Goal: Task Accomplishment & Management: Manage account settings

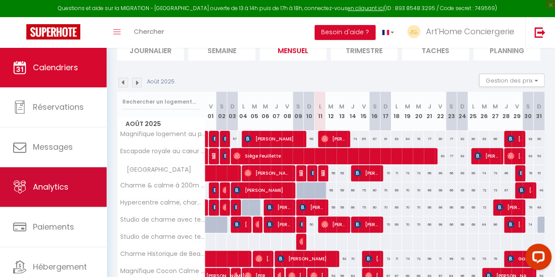
scroll to position [30, 0]
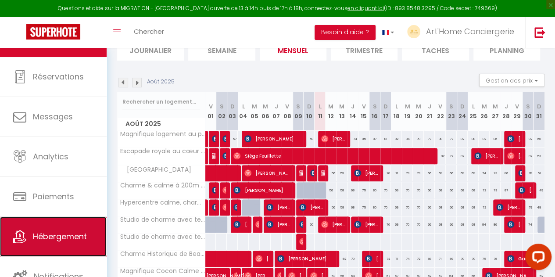
click at [56, 228] on link "Hébergement" at bounding box center [53, 236] width 107 height 39
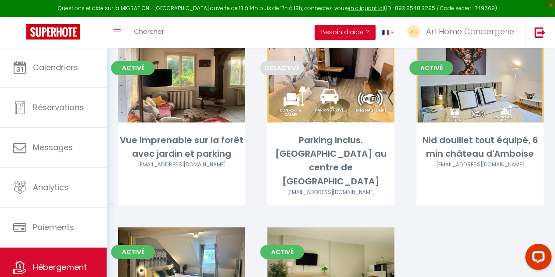
scroll to position [1580, 0]
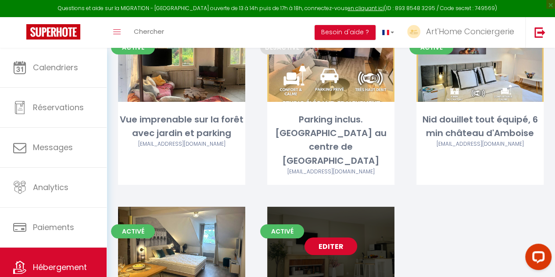
click at [329, 237] on link "Editer" at bounding box center [330, 246] width 53 height 18
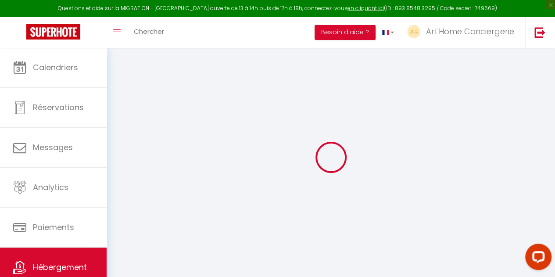
select select
checkbox input "false"
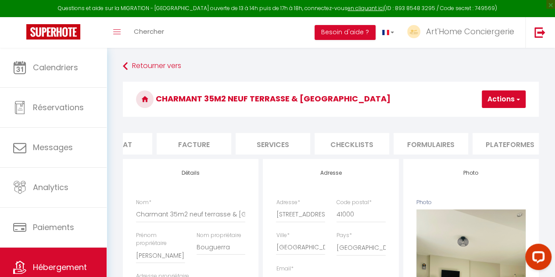
scroll to position [0, 150]
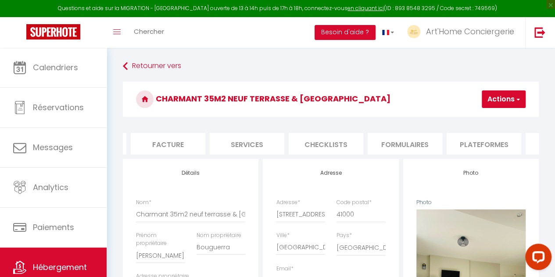
click at [490, 147] on li "Plateformes" at bounding box center [483, 143] width 75 height 21
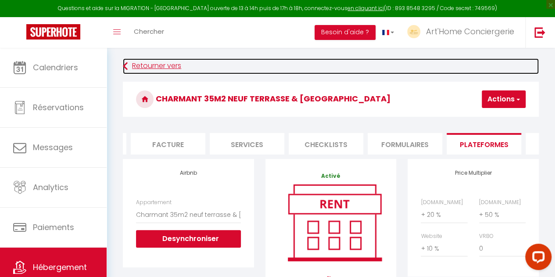
click at [155, 62] on link "Retourner vers" at bounding box center [331, 66] width 416 height 16
